Goal: Navigation & Orientation: Find specific page/section

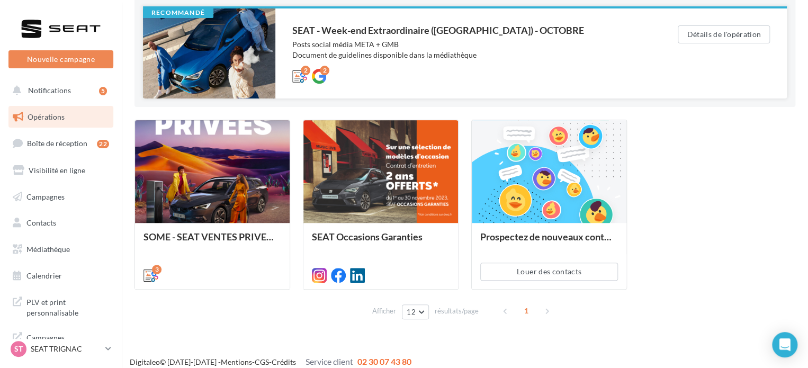
scroll to position [125, 0]
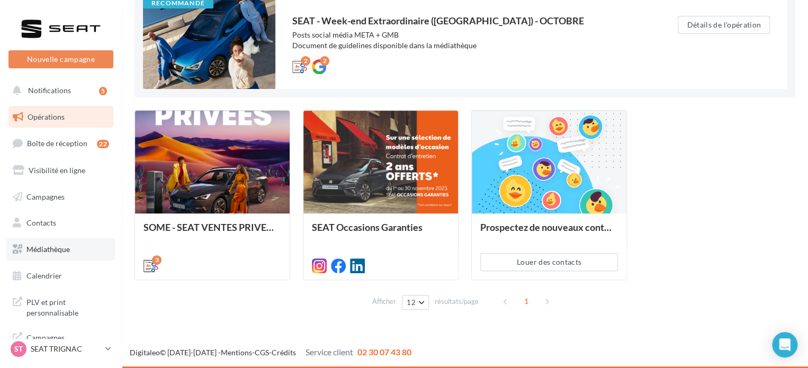
click at [61, 255] on link "Médiathèque" at bounding box center [60, 249] width 109 height 22
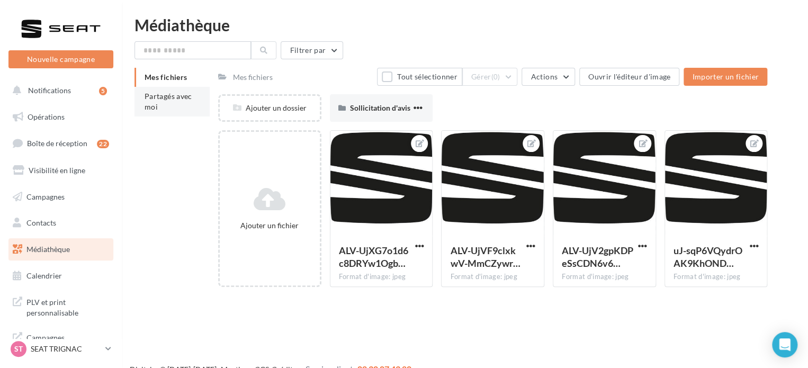
click at [149, 107] on span "Partagés avec moi" at bounding box center [168, 102] width 48 height 20
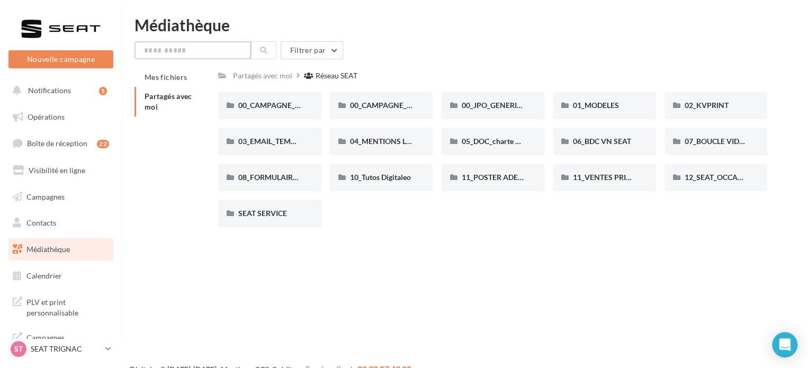
click at [167, 55] on input "text" at bounding box center [192, 50] width 116 height 18
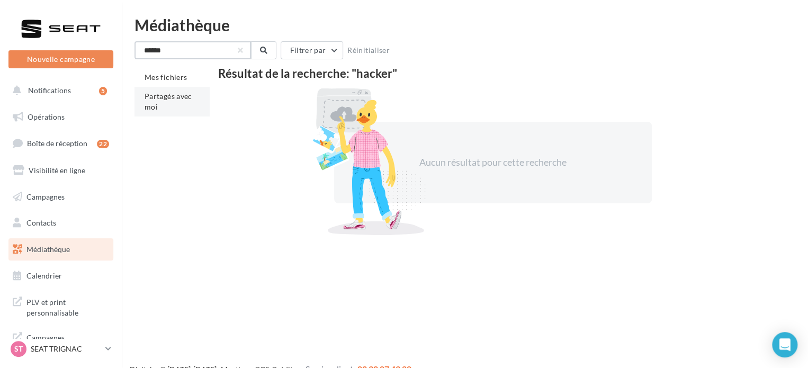
type input "******"
click at [159, 97] on span "Partagés avec moi" at bounding box center [168, 102] width 48 height 20
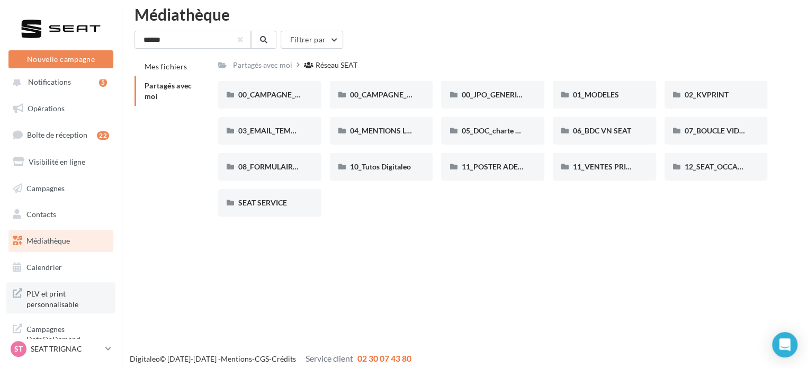
scroll to position [17, 0]
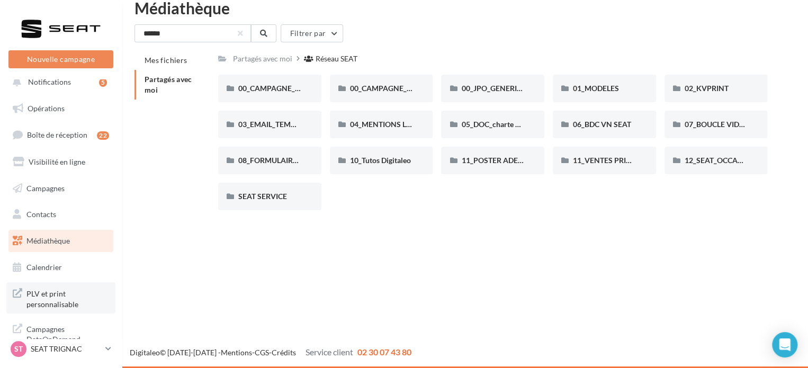
click at [50, 297] on span "PLV et print personnalisable" at bounding box center [67, 297] width 83 height 23
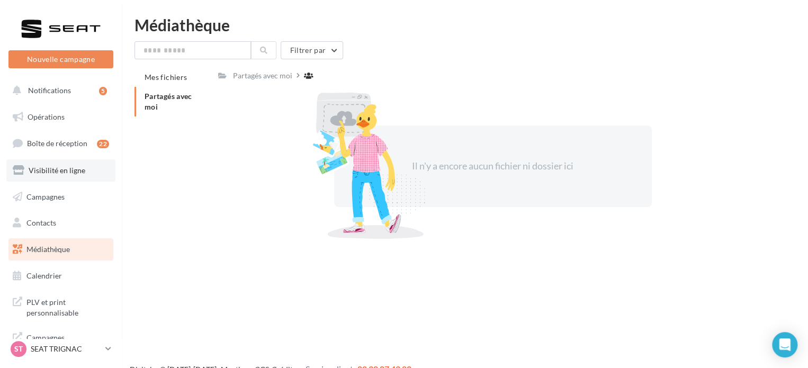
click at [65, 174] on span "Visibilité en ligne" at bounding box center [57, 170] width 57 height 9
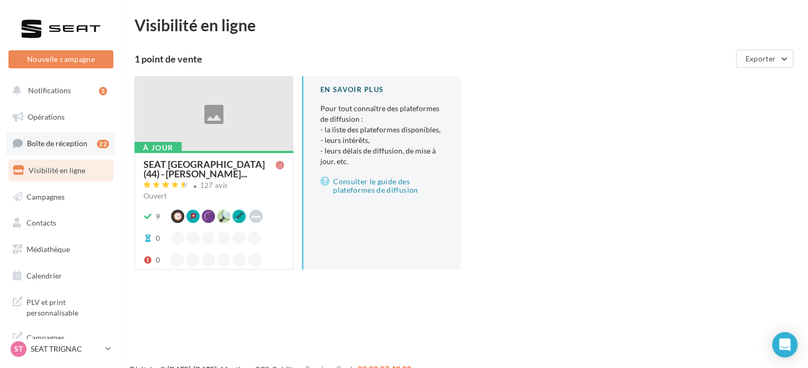
click at [69, 144] on span "Boîte de réception" at bounding box center [57, 143] width 60 height 9
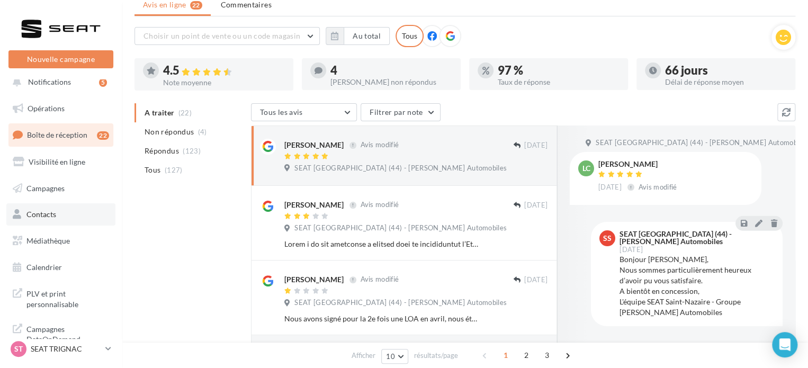
scroll to position [167, 0]
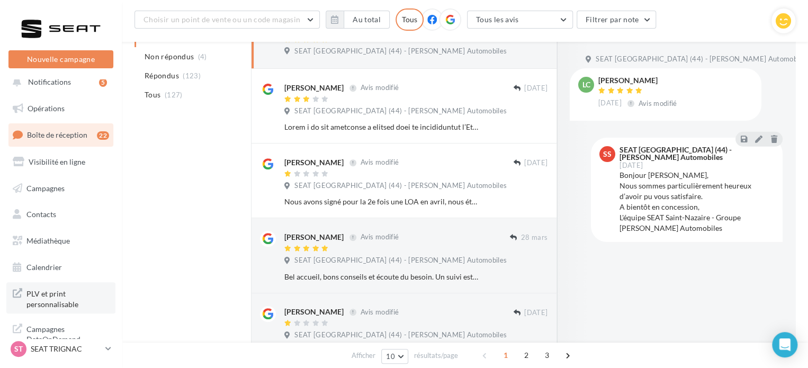
click at [66, 283] on link "PLV et print personnalisable" at bounding box center [60, 297] width 109 height 31
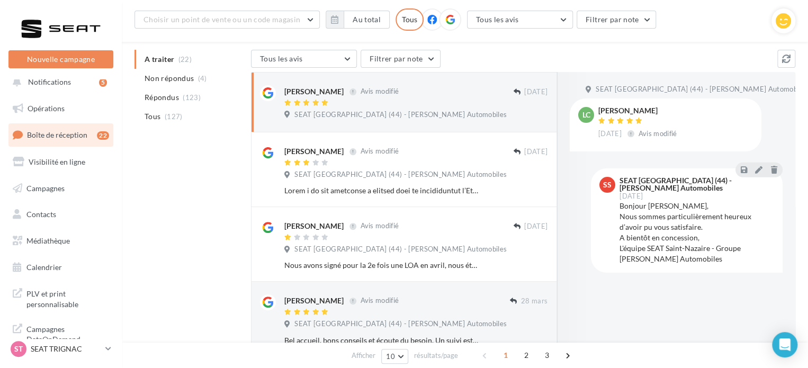
scroll to position [0, 0]
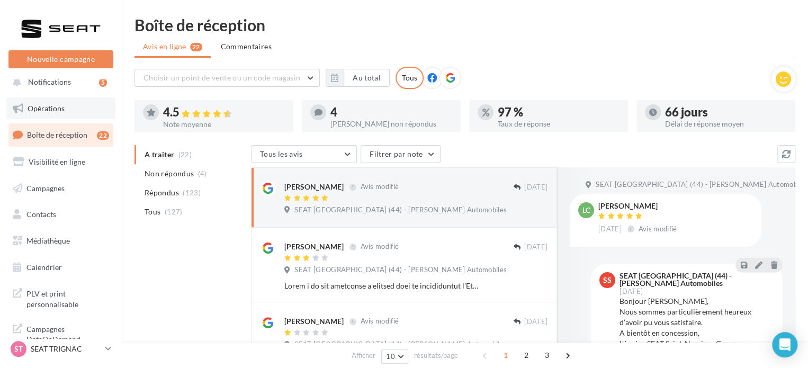
click at [52, 109] on span "Opérations" at bounding box center [46, 108] width 37 height 9
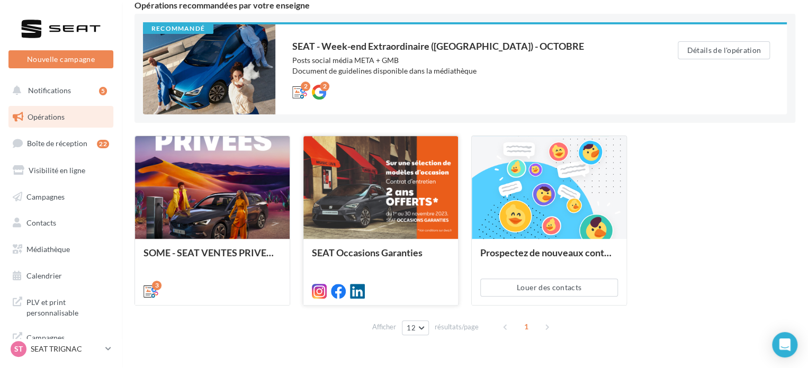
scroll to position [106, 0]
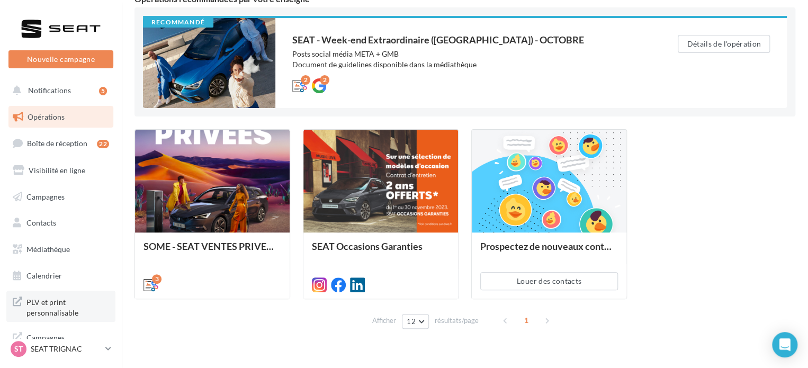
click at [30, 311] on span "PLV et print personnalisable" at bounding box center [67, 306] width 83 height 23
